Goal: Task Accomplishment & Management: Complete application form

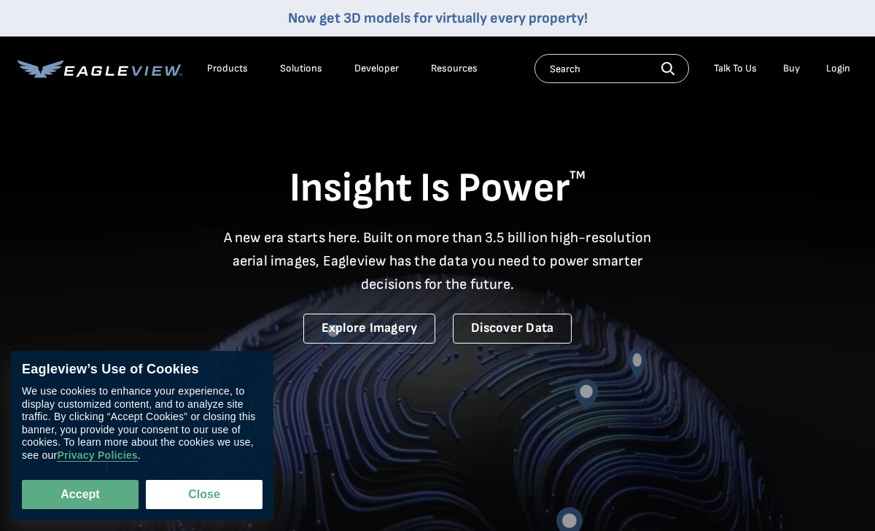
click at [234, 74] on div "Products" at bounding box center [227, 68] width 41 height 13
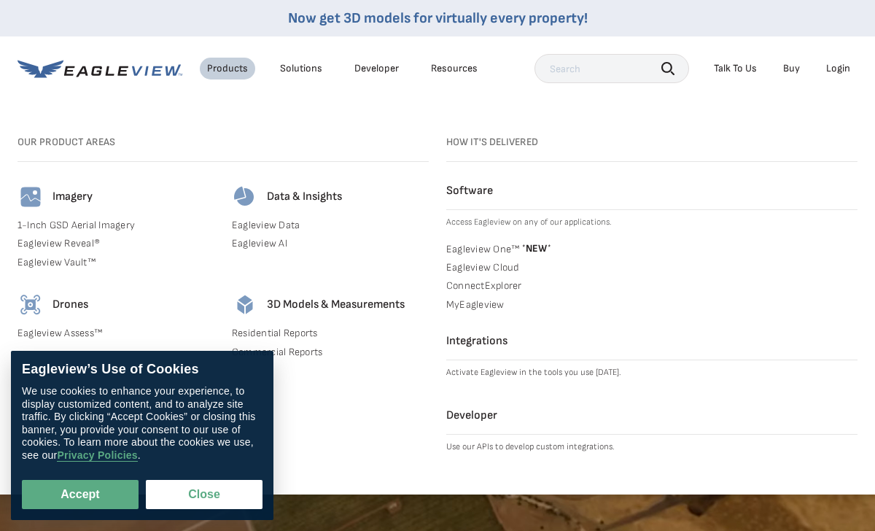
click at [234, 73] on div "Products" at bounding box center [227, 68] width 41 height 13
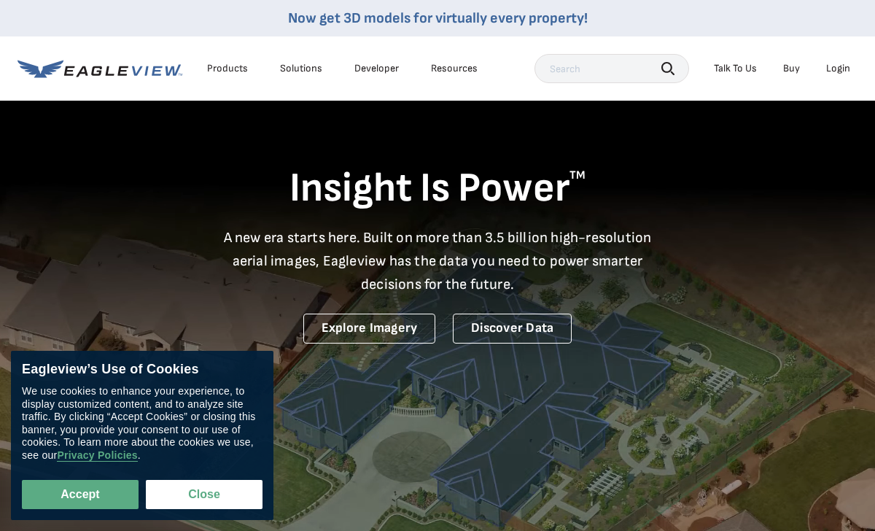
click at [744, 67] on div "Talk To Us" at bounding box center [735, 68] width 43 height 13
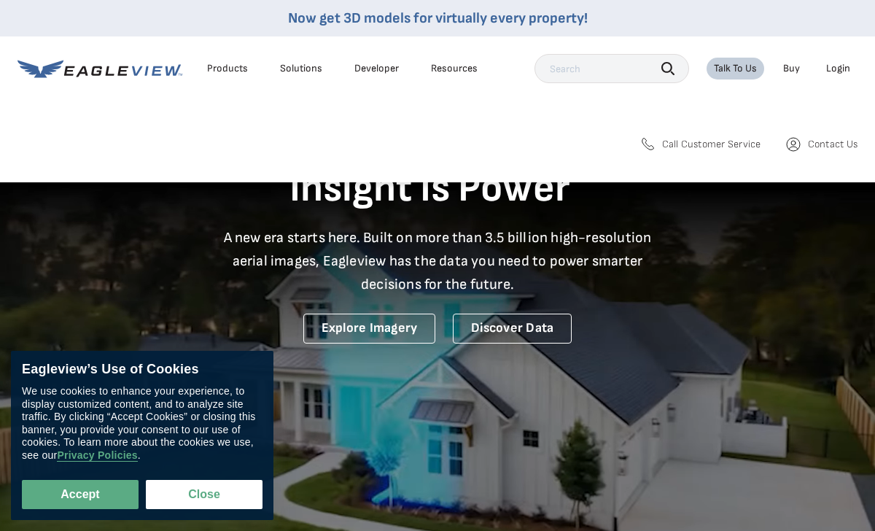
click at [744, 67] on div "Talk To Us" at bounding box center [735, 68] width 43 height 13
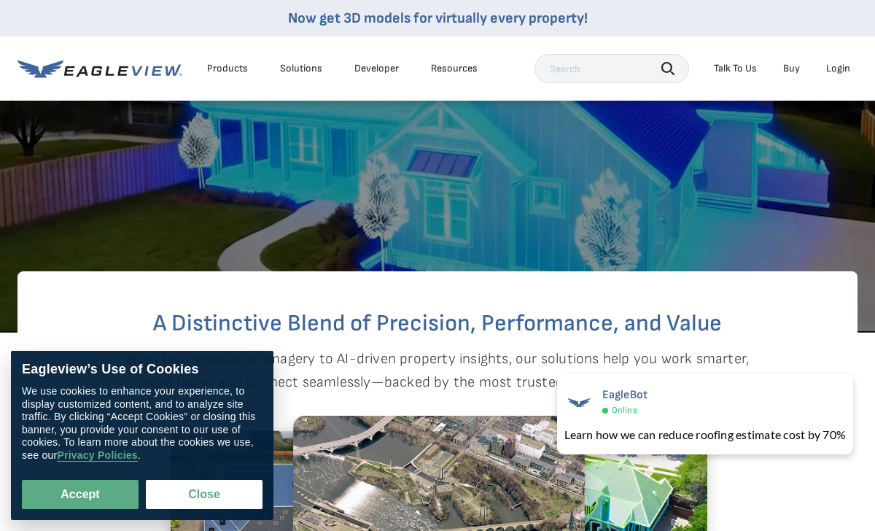
scroll to position [274, 0]
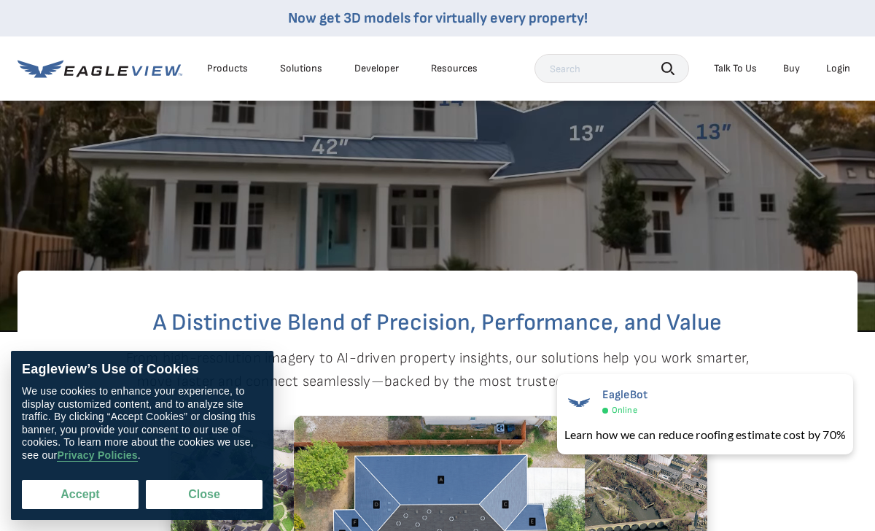
click at [88, 502] on button "Accept" at bounding box center [80, 494] width 117 height 29
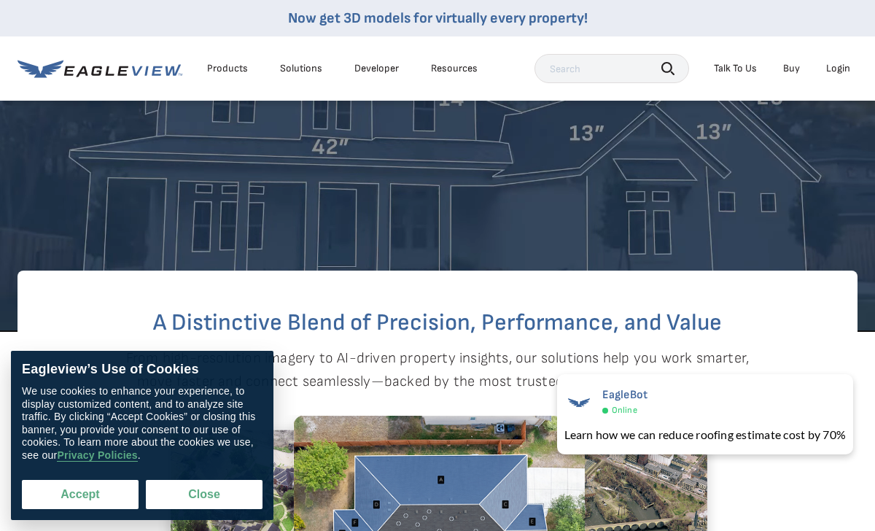
checkbox input "true"
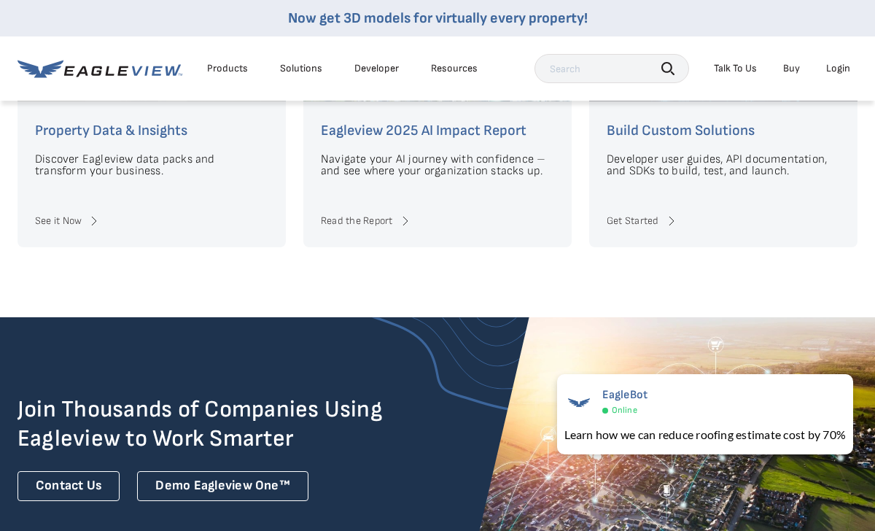
scroll to position [3196, 0]
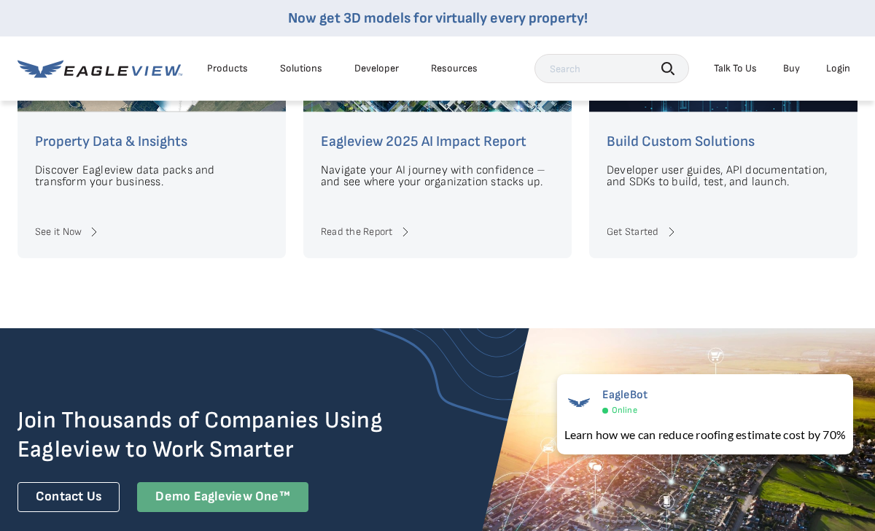
click at [261, 488] on div "Demo Eagleview One™" at bounding box center [222, 497] width 171 height 30
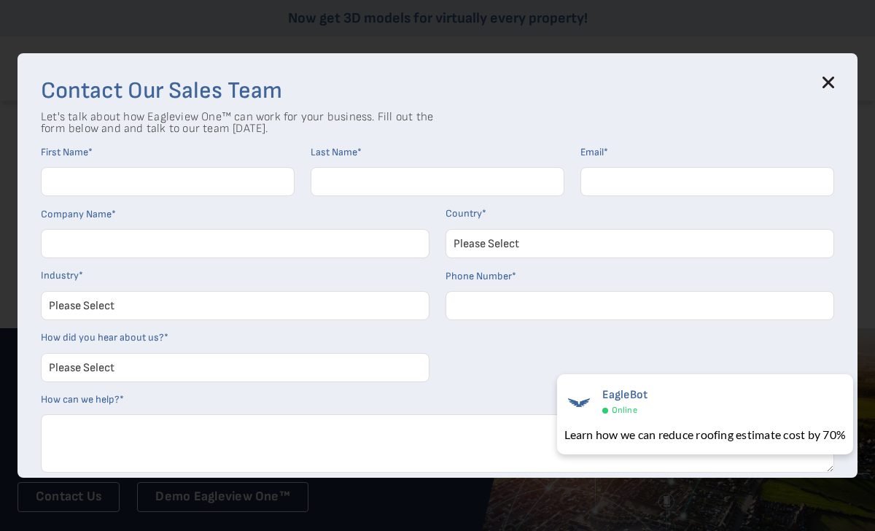
click at [155, 193] on input "First Name *" at bounding box center [168, 181] width 254 height 29
type input "[PERSON_NAME]"
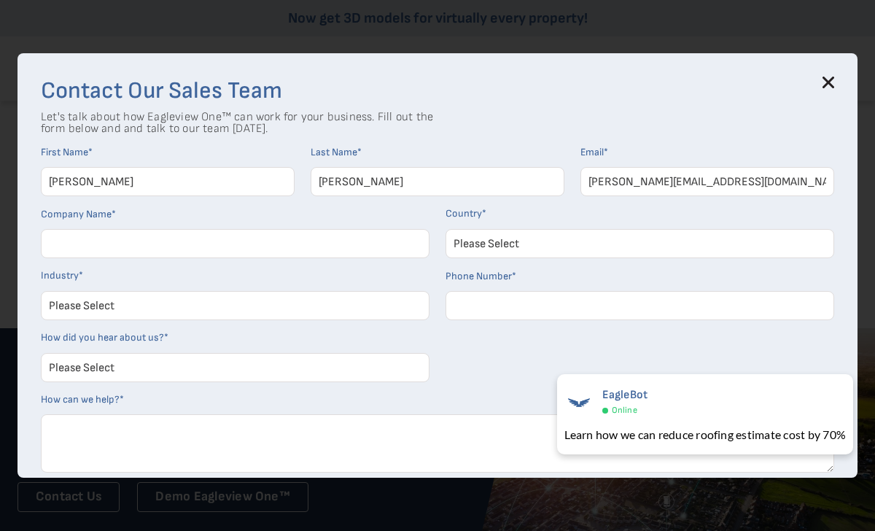
type input "[PERSON_NAME][EMAIL_ADDRESS][DOMAIN_NAME]"
click at [122, 247] on input "Company Name *" at bounding box center [235, 243] width 389 height 29
type input "Apex Homeworks"
click at [481, 243] on select "Please Select [GEOGRAPHIC_DATA] [GEOGRAPHIC_DATA] [GEOGRAPHIC_DATA] [GEOGRAPHIC…" at bounding box center [640, 243] width 389 height 29
select select "[GEOGRAPHIC_DATA]"
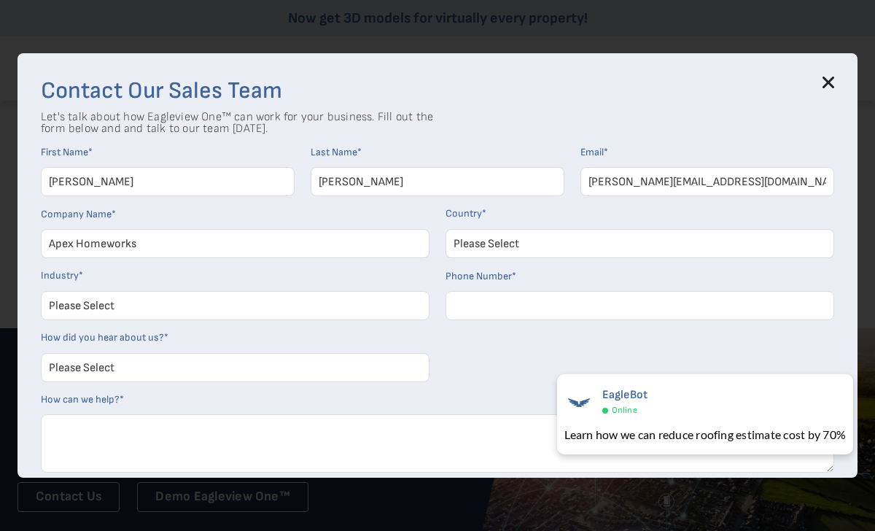
click at [446, 229] on select "Please Select [GEOGRAPHIC_DATA] [GEOGRAPHIC_DATA] [GEOGRAPHIC_DATA] [GEOGRAPHIC…" at bounding box center [640, 243] width 389 height 29
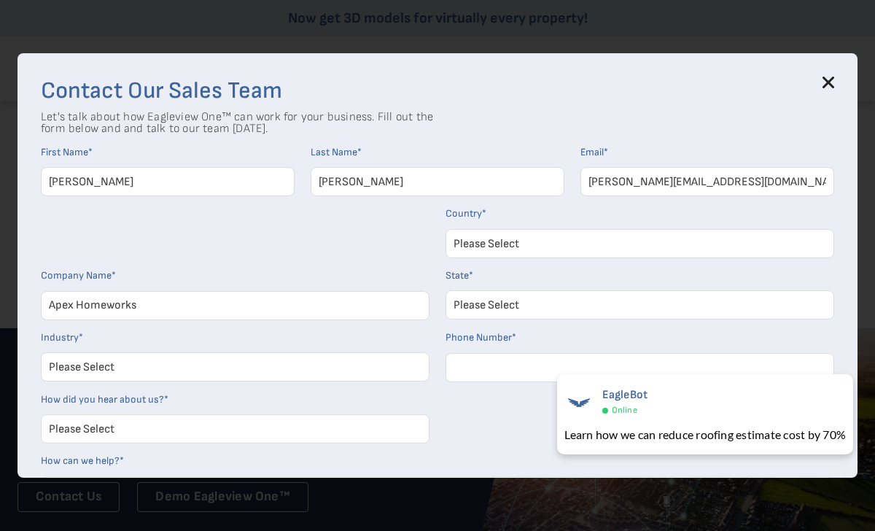
click at [229, 364] on select "Please Select Architects & Engineering Construction Electric/Gas Utilities Gove…" at bounding box center [235, 366] width 389 height 29
select select "Construction"
click at [41, 352] on select "Please Select Architects & Engineering Construction Electric/Gas Utilities Gove…" at bounding box center [235, 366] width 389 height 29
click at [478, 366] on input "Phone Number *" at bounding box center [640, 367] width 389 height 29
type input "2482702915"
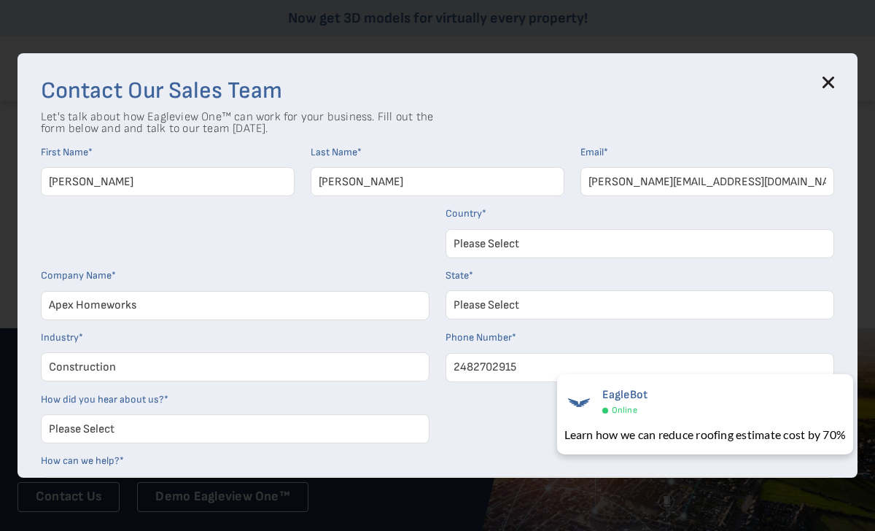
click at [293, 426] on select "Please Select Search Engine Social Media Word of Mouth Podcast Online Advertise…" at bounding box center [235, 428] width 389 height 29
select select "Word of Mouth"
click at [41, 414] on select "Please Select Search Engine Social Media Word of Mouth Podcast Online Advertise…" at bounding box center [235, 428] width 389 height 29
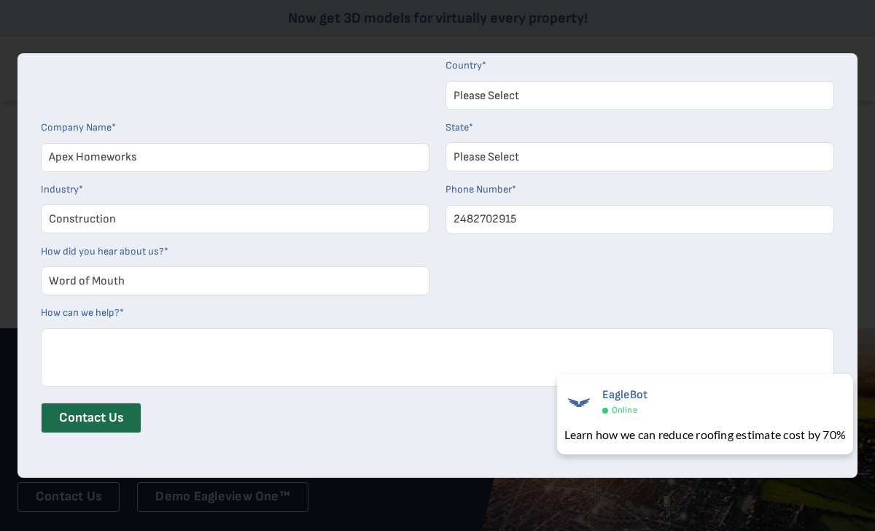
scroll to position [141, 0]
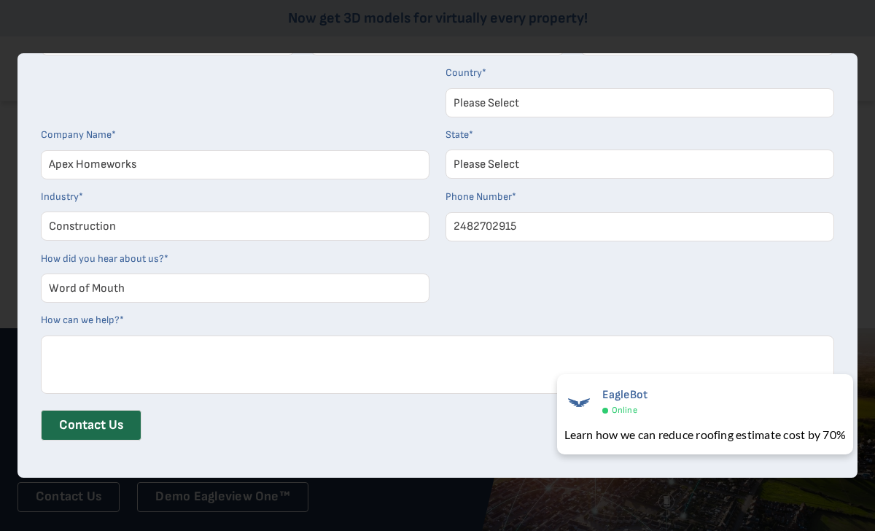
click at [314, 384] on textarea "How can we help? *" at bounding box center [438, 365] width 794 height 58
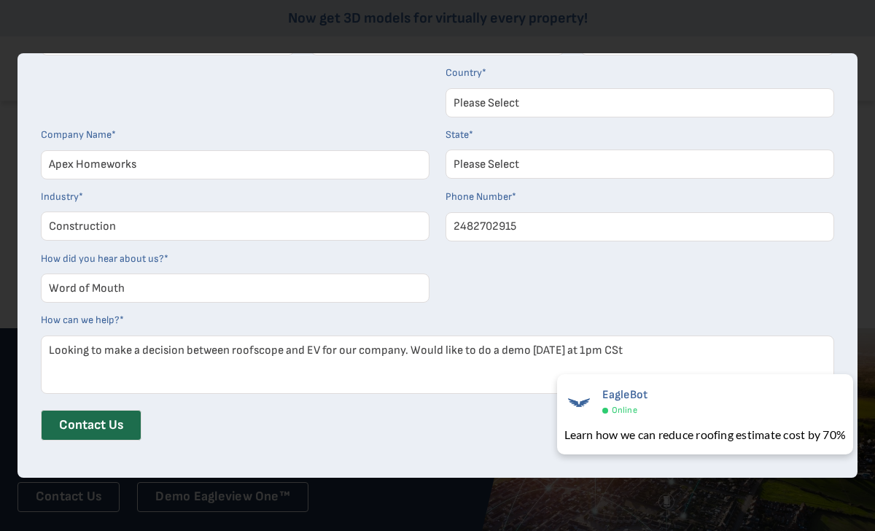
scroll to position [148, 0]
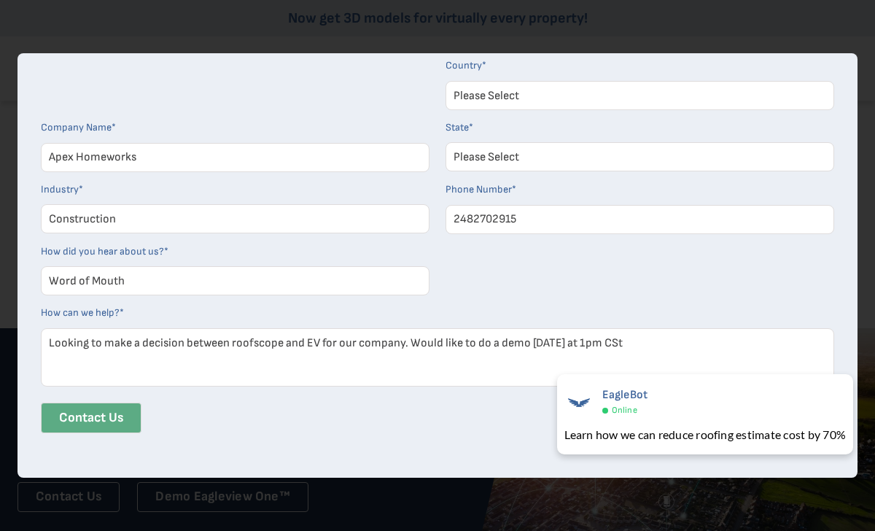
type textarea "Looking to make a decision between roofscope and EV for our company. Would like…"
click at [120, 417] on input "Contact Us" at bounding box center [91, 418] width 101 height 31
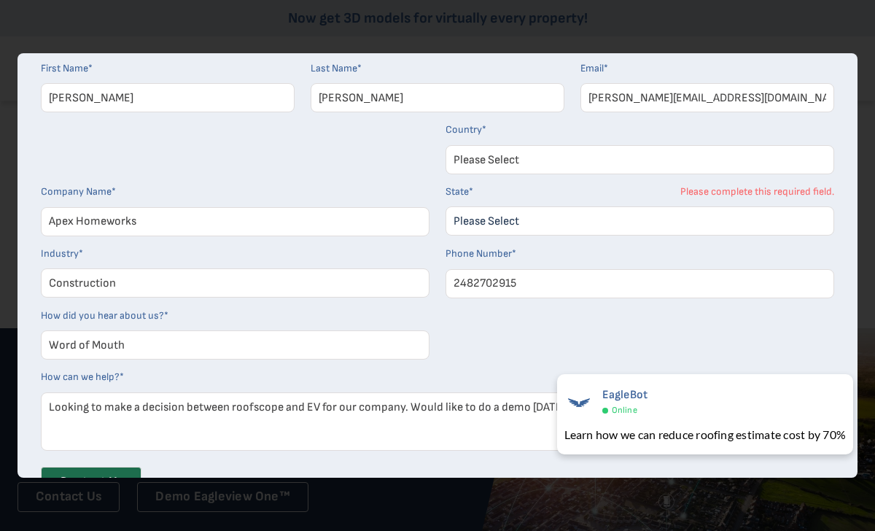
scroll to position [82, 0]
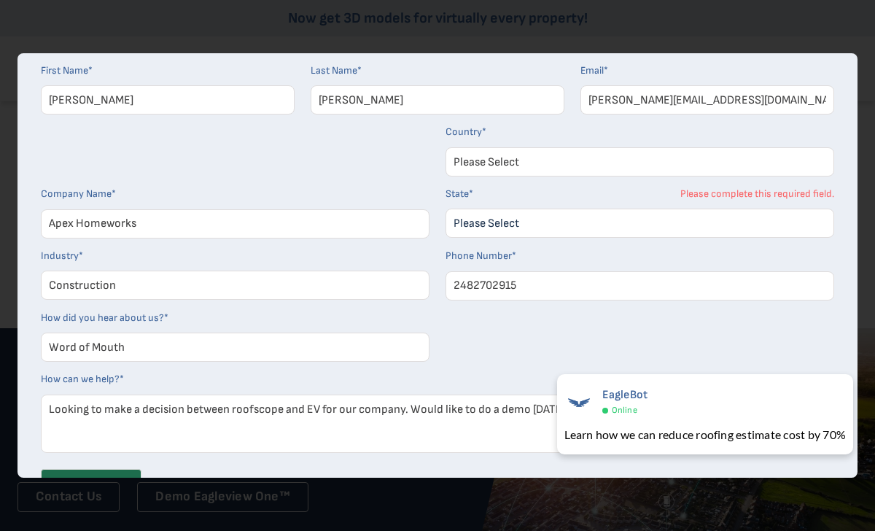
click at [508, 229] on select "Please Select [US_STATE] [US_STATE] [GEOGRAPHIC_DATA] [US_STATE] [US_STATE] [GE…" at bounding box center [640, 223] width 389 height 29
select select "[US_STATE]"
click at [446, 209] on select "Please Select [US_STATE] [US_STATE] [GEOGRAPHIC_DATA] [US_STATE] [US_STATE] [GE…" at bounding box center [640, 223] width 389 height 29
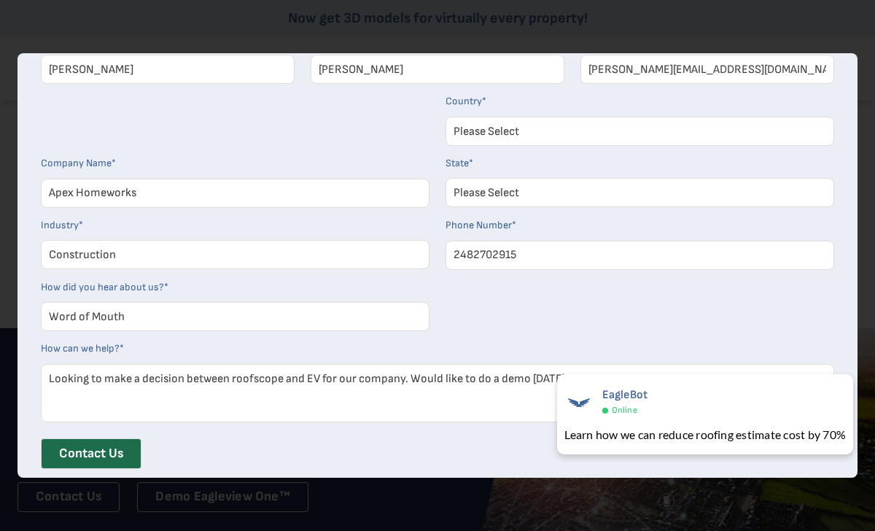
scroll to position [148, 0]
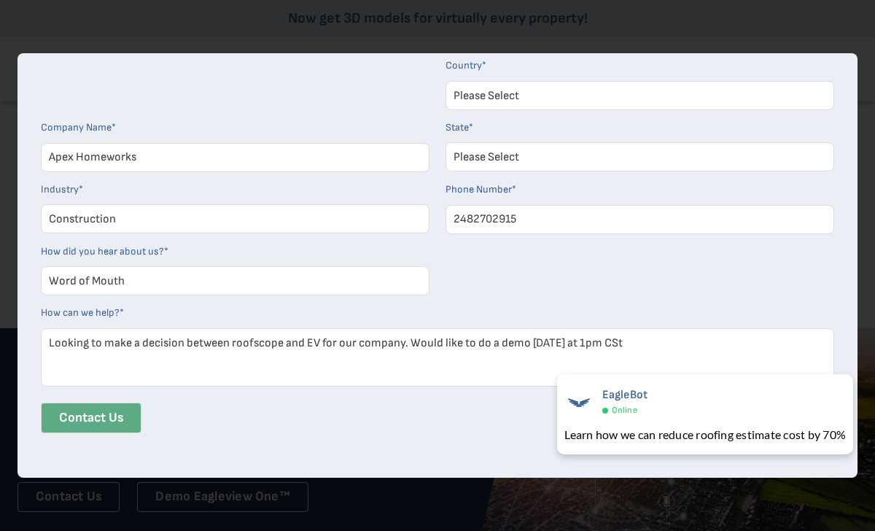
click at [96, 417] on input "Contact Us" at bounding box center [91, 418] width 101 height 31
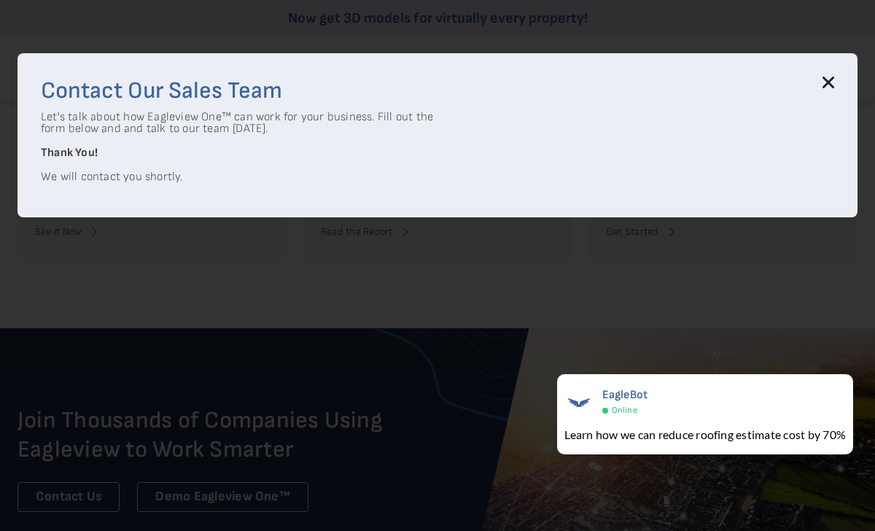
click at [828, 82] on icon at bounding box center [828, 81] width 9 height 9
